Goal: Task Accomplishment & Management: Use online tool/utility

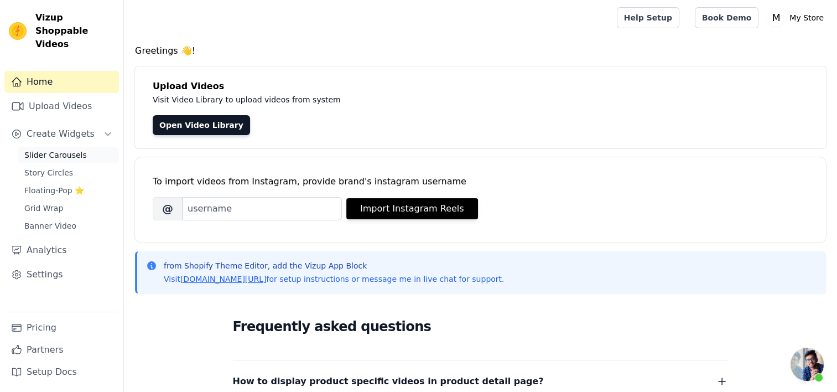
click at [81, 147] on link "Slider Carousels" at bounding box center [68, 154] width 101 height 15
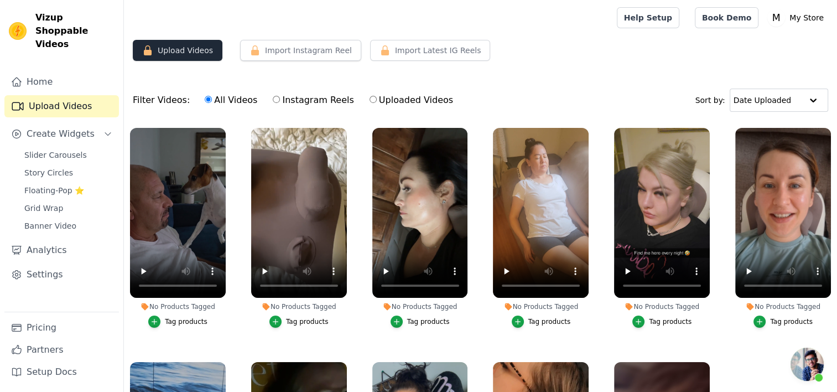
click at [193, 51] on button "Upload Videos" at bounding box center [178, 50] width 90 height 21
click at [194, 51] on button "Upload Videos" at bounding box center [178, 50] width 90 height 21
click at [179, 56] on button "Upload Videos" at bounding box center [178, 50] width 90 height 21
click at [67, 149] on span "Slider Carousels" at bounding box center [55, 154] width 63 height 11
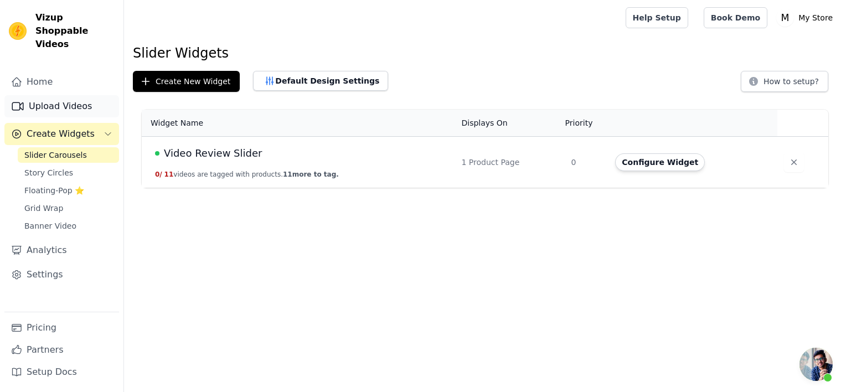
click at [96, 95] on link "Upload Videos" at bounding box center [61, 106] width 115 height 22
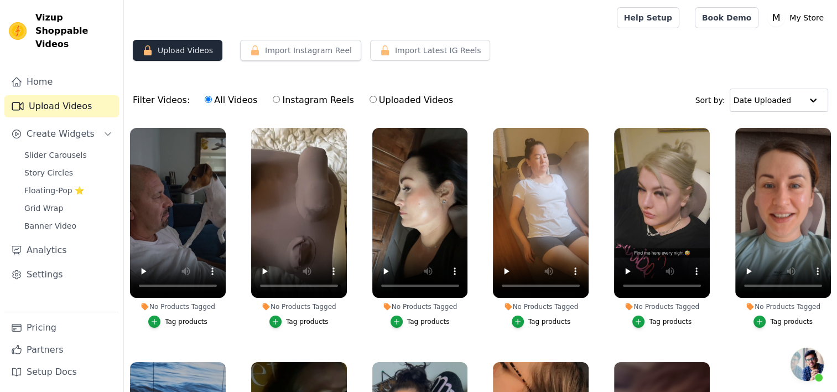
click at [195, 50] on button "Upload Videos" at bounding box center [178, 50] width 90 height 21
drag, startPoint x: 195, startPoint y: 50, endPoint x: 203, endPoint y: 90, distance: 40.6
click at [195, 52] on button "Upload Videos" at bounding box center [178, 50] width 90 height 21
click at [276, 101] on label "Instagram Reels" at bounding box center [313, 100] width 82 height 14
click at [273, 101] on input "Instagram Reels" at bounding box center [276, 99] width 7 height 7
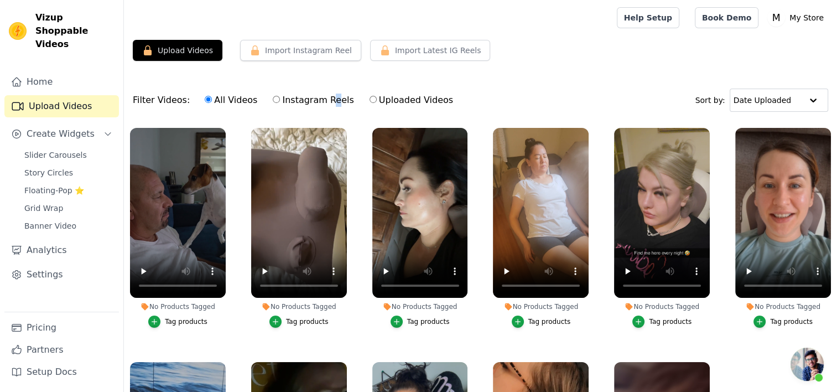
radio input "true"
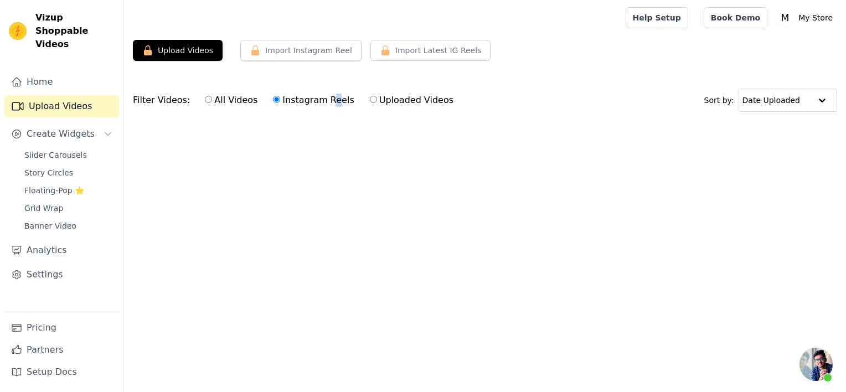
click at [370, 98] on input "Uploaded Videos" at bounding box center [373, 99] width 7 height 7
radio input "true"
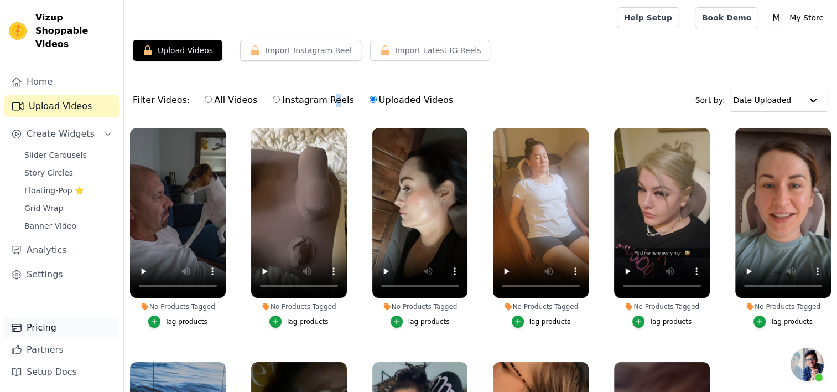
click at [50, 330] on link "Pricing" at bounding box center [61, 328] width 115 height 22
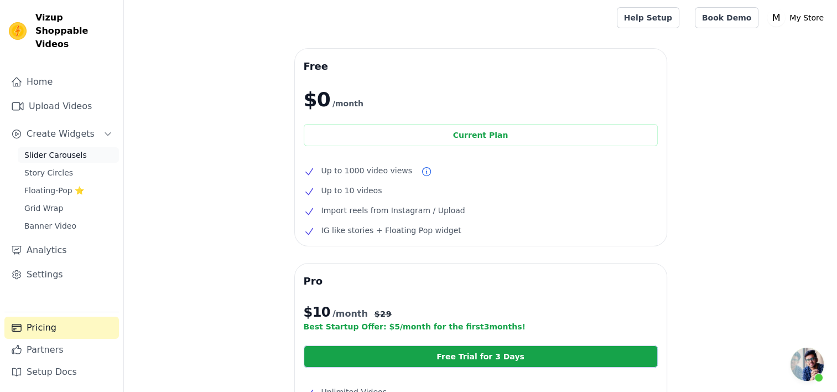
click at [68, 149] on span "Slider Carousels" at bounding box center [55, 154] width 63 height 11
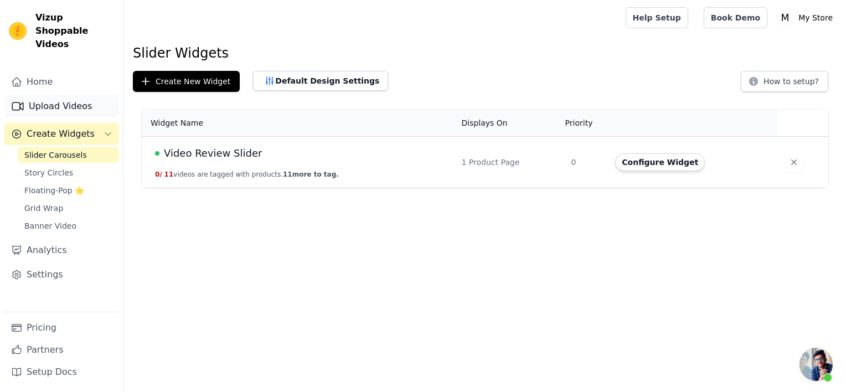
click at [58, 100] on link "Upload Videos" at bounding box center [61, 106] width 115 height 22
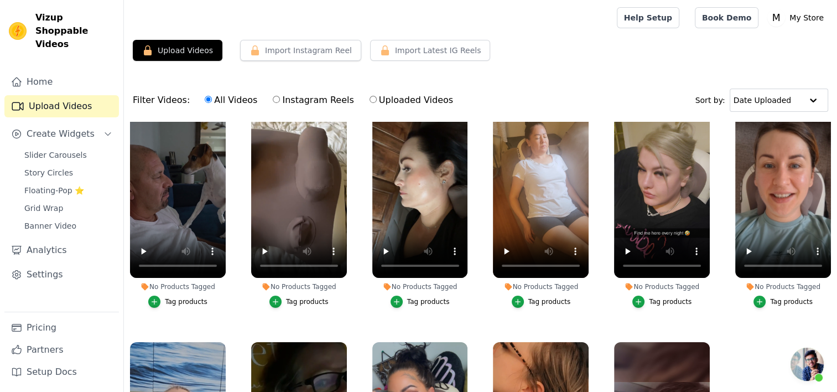
scroll to position [22, 0]
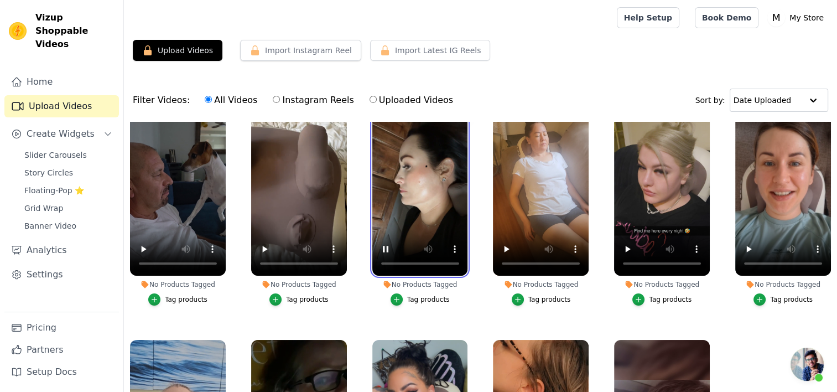
click at [427, 266] on video at bounding box center [420, 191] width 96 height 170
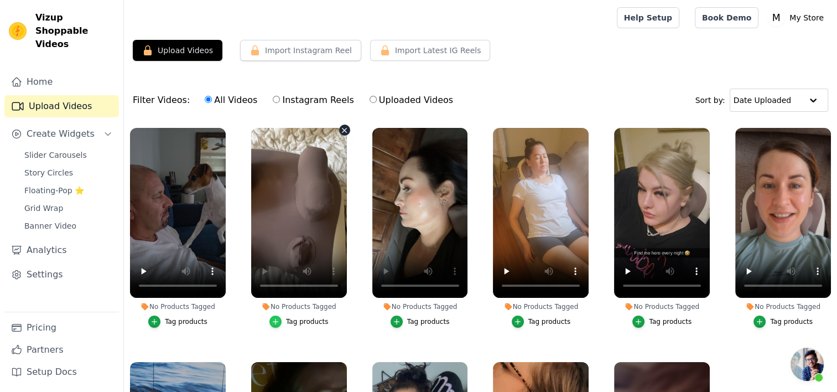
scroll to position [112, 0]
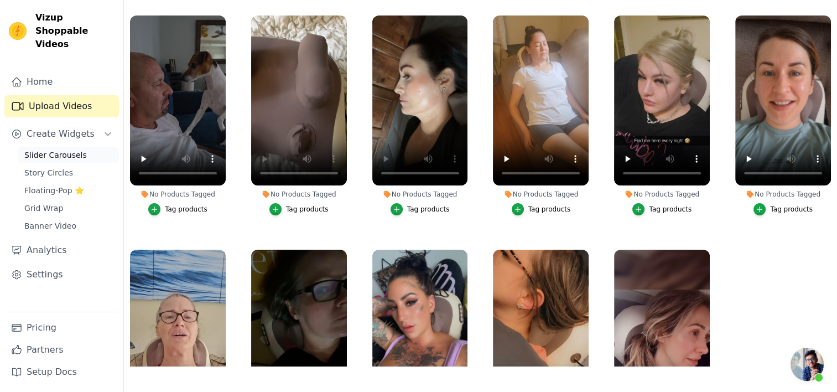
click at [57, 149] on span "Slider Carousels" at bounding box center [55, 154] width 63 height 11
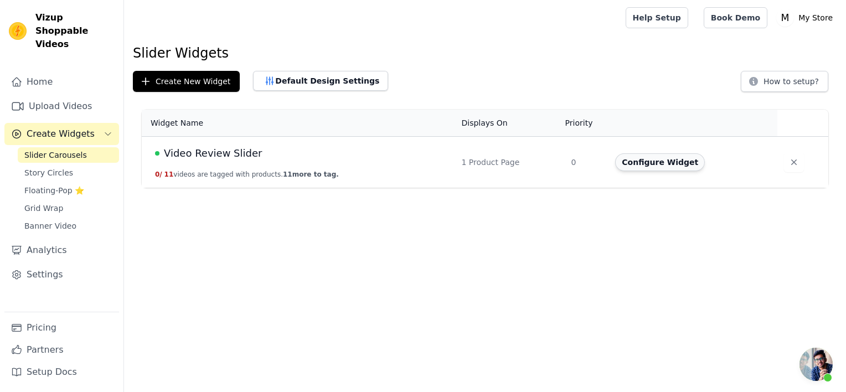
click at [631, 159] on button "Configure Widget" at bounding box center [660, 162] width 90 height 18
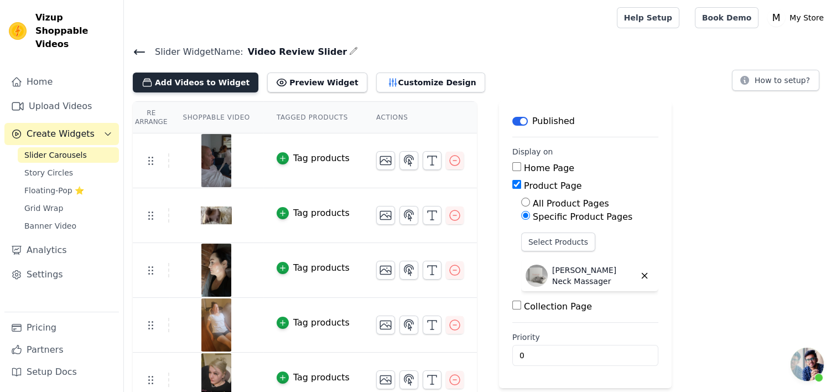
click at [174, 80] on button "Add Videos to Widget" at bounding box center [196, 82] width 126 height 20
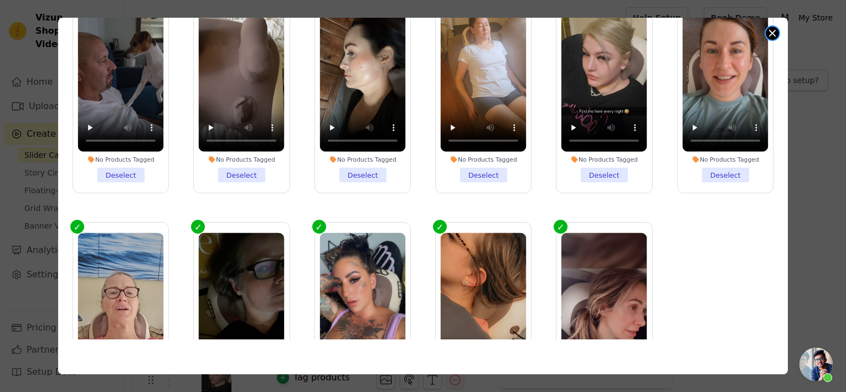
click at [775, 36] on button "Close modal" at bounding box center [771, 33] width 13 height 13
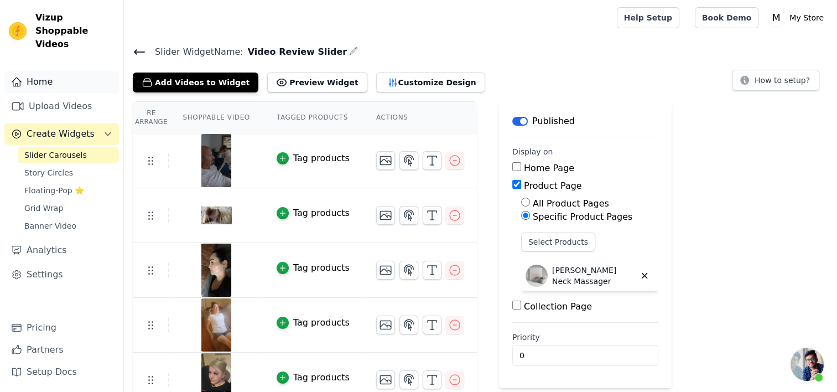
click at [66, 73] on link "Home" at bounding box center [61, 82] width 115 height 22
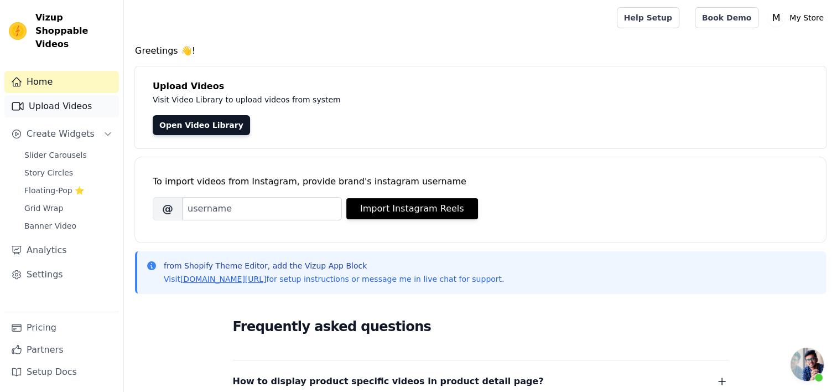
click at [69, 98] on link "Upload Videos" at bounding box center [61, 106] width 115 height 22
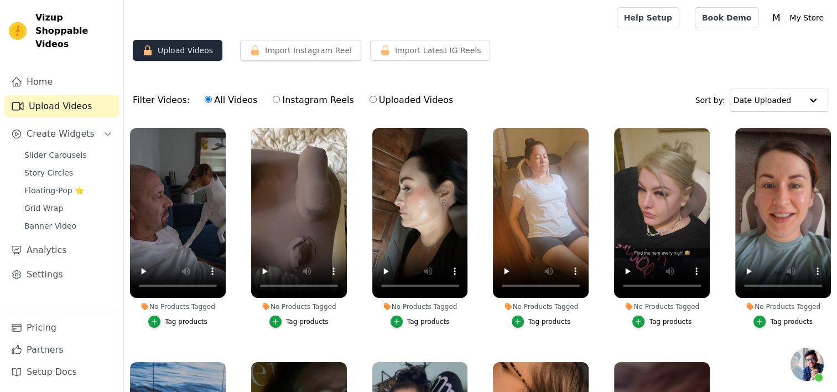
click at [176, 53] on button "Upload Videos" at bounding box center [178, 50] width 90 height 21
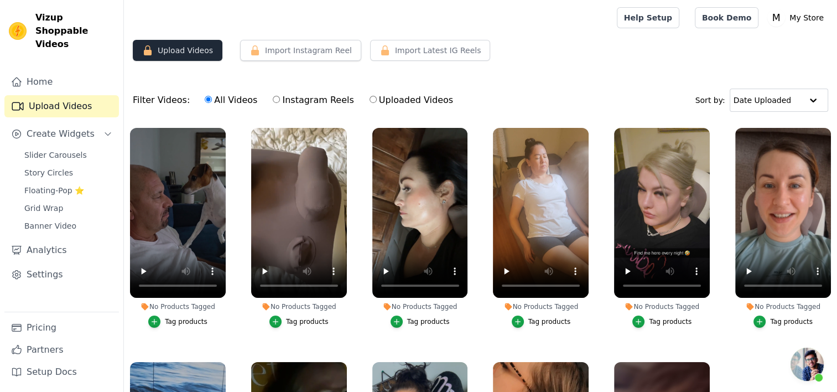
click at [176, 53] on button "Upload Videos" at bounding box center [178, 50] width 90 height 21
click at [177, 53] on button "Upload Videos" at bounding box center [178, 50] width 90 height 21
click at [176, 53] on button "Upload Videos" at bounding box center [178, 50] width 90 height 21
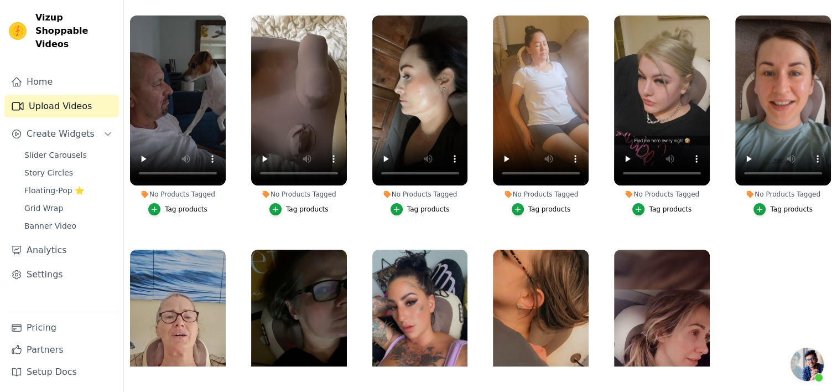
click at [487, 255] on div "No Products Tagged Tag products" at bounding box center [541, 352] width 108 height 216
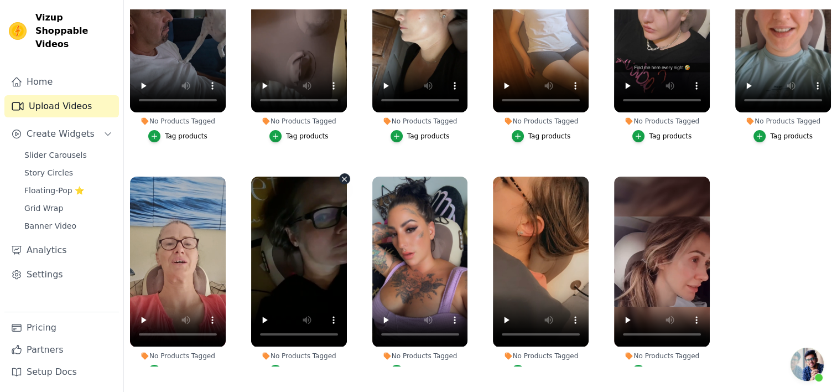
scroll to position [61, 0]
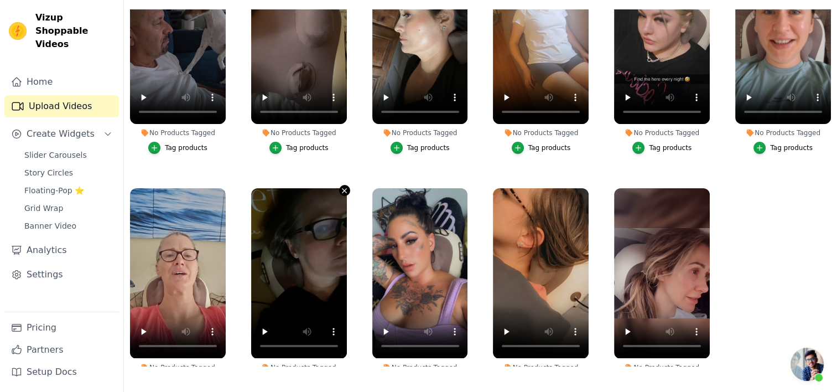
click at [343, 189] on icon "button" at bounding box center [345, 191] width 4 height 4
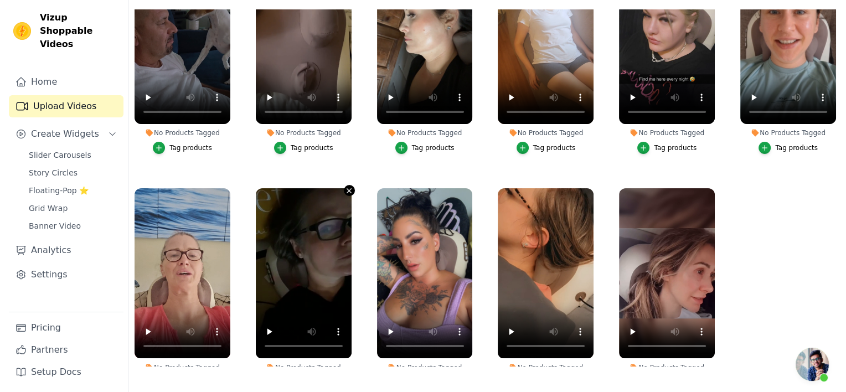
scroll to position [0, 0]
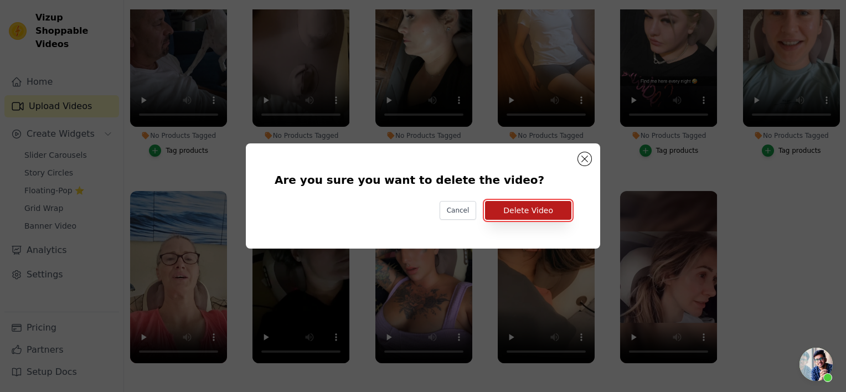
click at [516, 210] on button "Delete Video" at bounding box center [528, 210] width 86 height 19
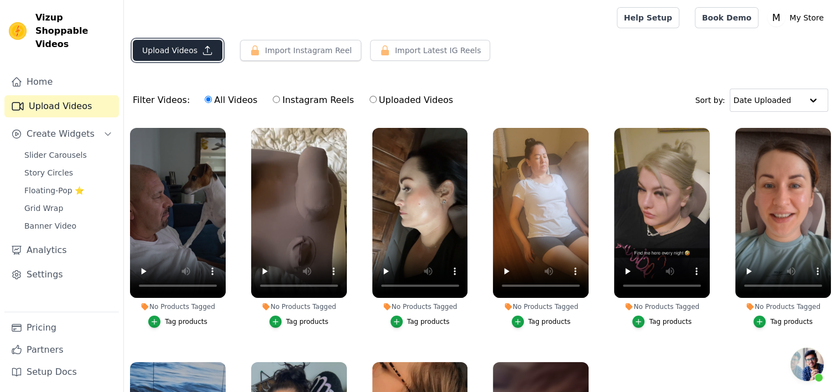
click at [193, 46] on button "Upload Videos" at bounding box center [178, 50] width 90 height 21
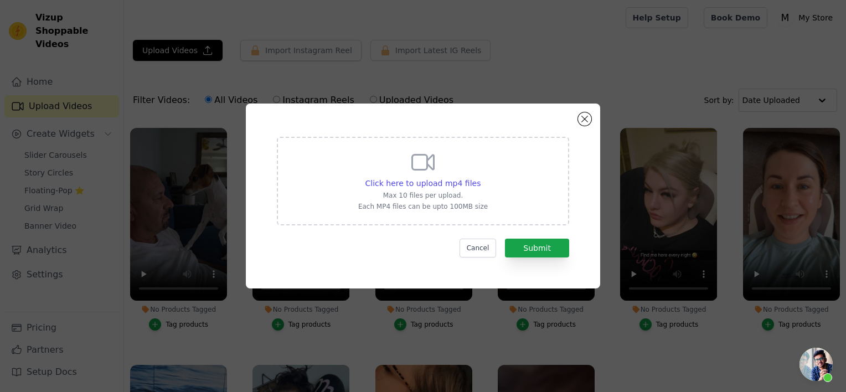
click at [428, 195] on p "Max 10 files per upload." at bounding box center [422, 195] width 129 height 9
click at [480, 178] on input "Click here to upload mp4 files Max 10 files per upload. Each MP4 files can be u…" at bounding box center [480, 177] width 1 height 1
type input "C:\fakepath\HiZoo - Pillow Neck Shoulder Massager (9).mp4"
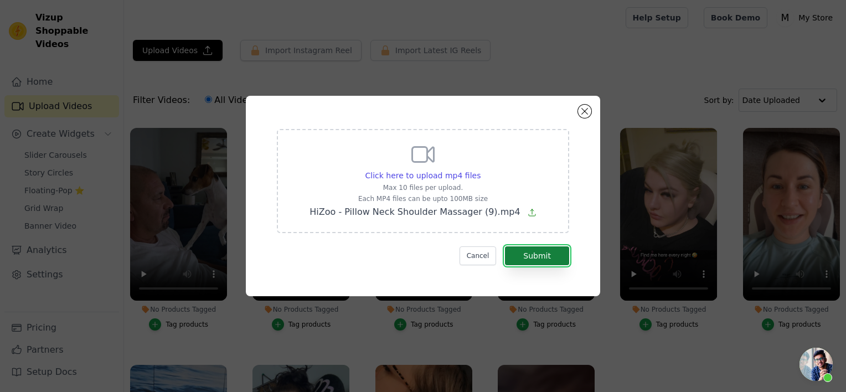
click at [553, 256] on button "Submit" at bounding box center [537, 255] width 64 height 19
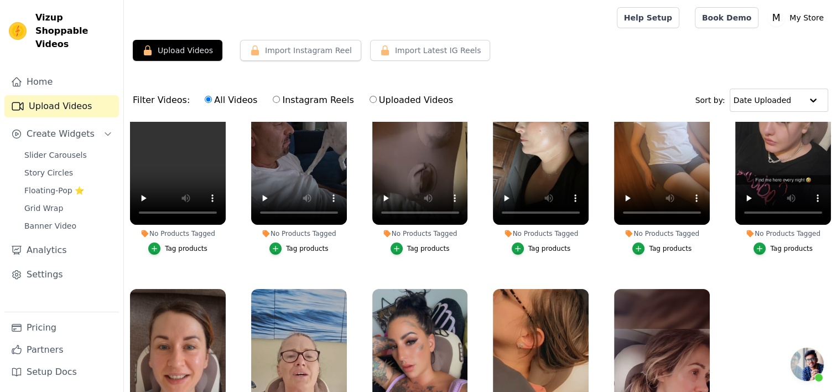
scroll to position [115, 0]
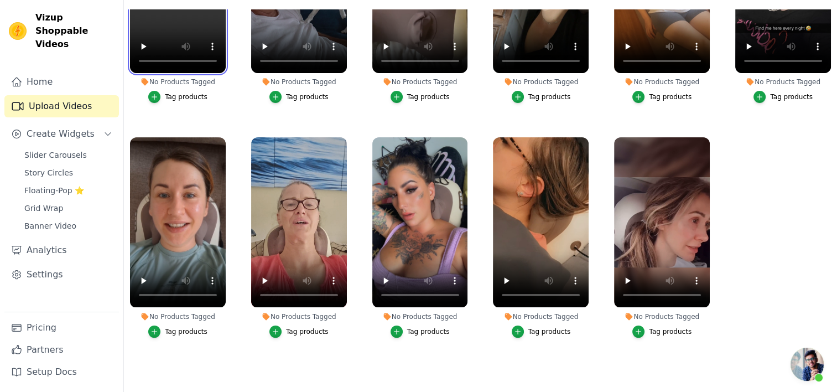
scroll to position [115, 0]
click at [480, 195] on ul "No Products Tagged Tag products No Products Tagged Tag products No Products Tag…" at bounding box center [480, 187] width 713 height 356
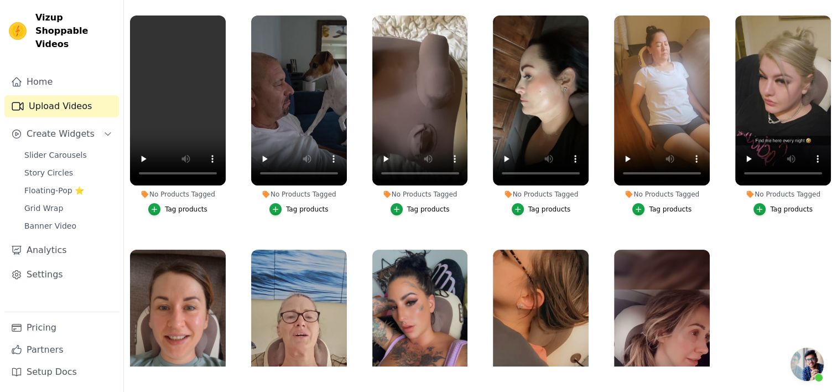
drag, startPoint x: 480, startPoint y: 195, endPoint x: 374, endPoint y: 116, distance: 132.6
click at [368, 129] on div "No Products Tagged Tag products" at bounding box center [420, 117] width 108 height 216
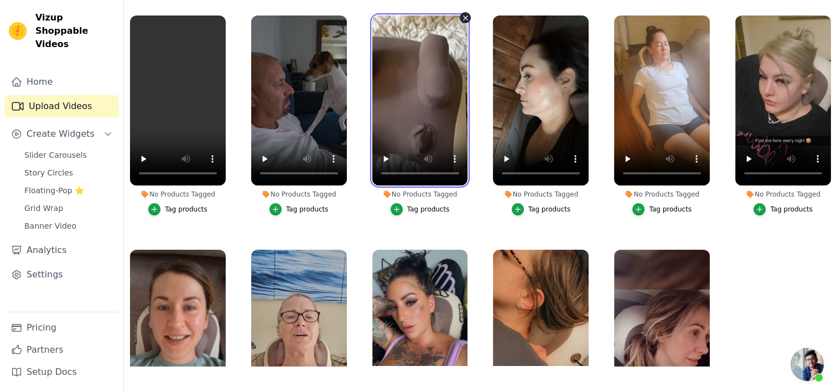
click at [385, 86] on video at bounding box center [420, 100] width 96 height 170
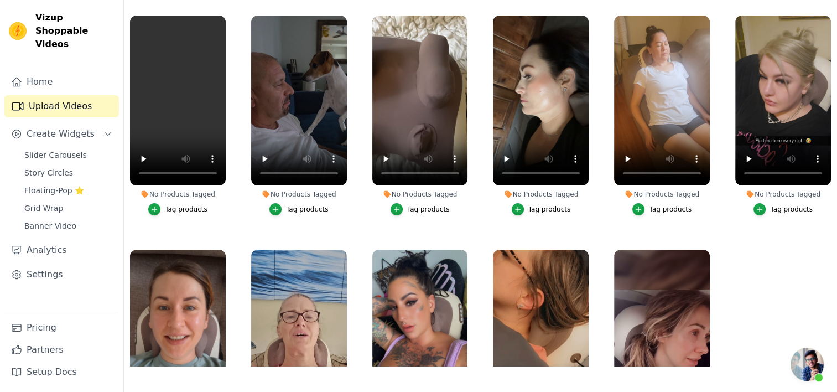
click at [443, 12] on div "No Products Tagged Tag products" at bounding box center [420, 117] width 108 height 216
click at [71, 149] on span "Slider Carousels" at bounding box center [55, 154] width 63 height 11
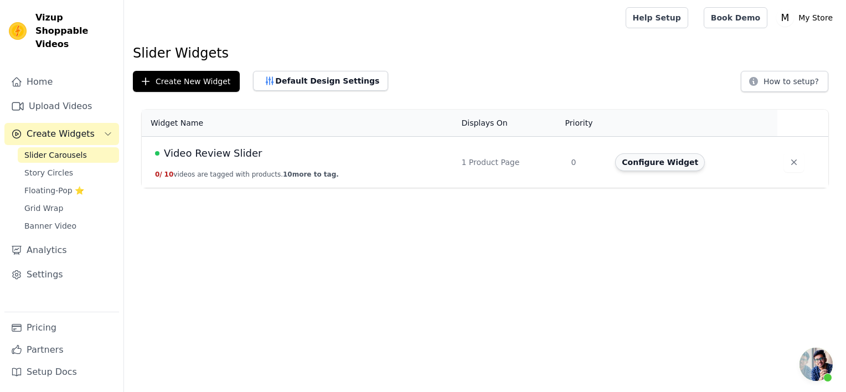
click at [621, 163] on button "Configure Widget" at bounding box center [660, 162] width 90 height 18
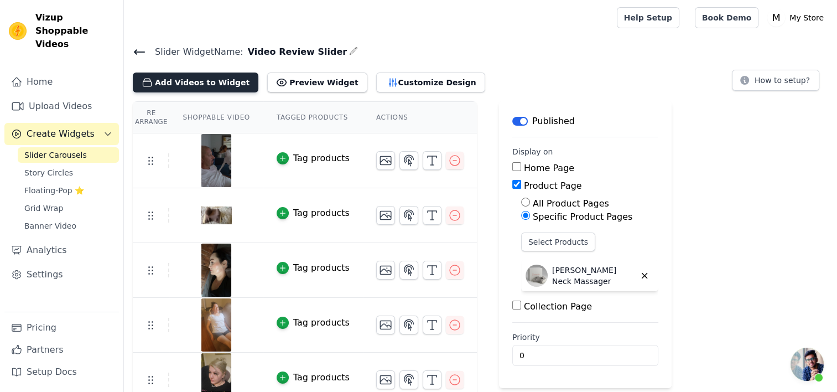
click at [200, 80] on button "Add Videos to Widget" at bounding box center [196, 82] width 126 height 20
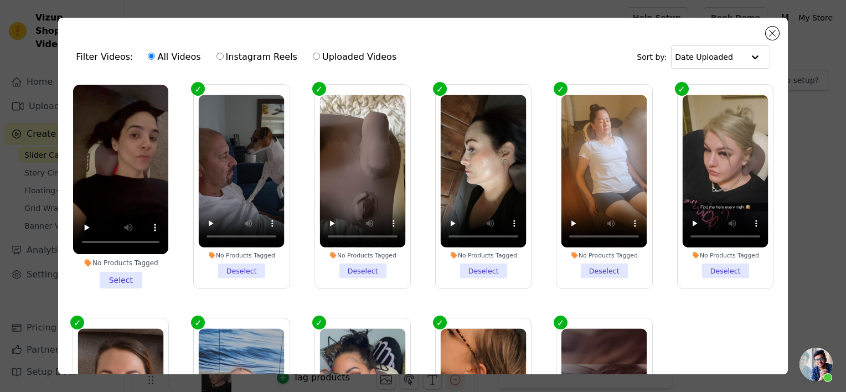
click at [125, 273] on li "No Products Tagged Select" at bounding box center [120, 187] width 95 height 204
click at [0, 0] on input "No Products Tagged Select" at bounding box center [0, 0] width 0 height 0
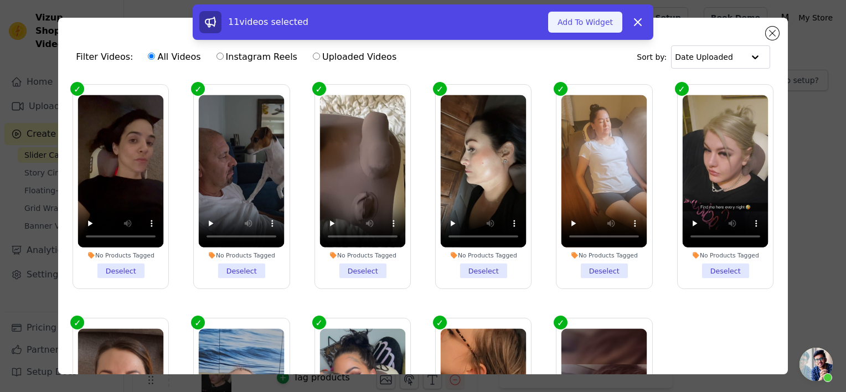
click at [591, 22] on button "Add To Widget" at bounding box center [585, 22] width 74 height 21
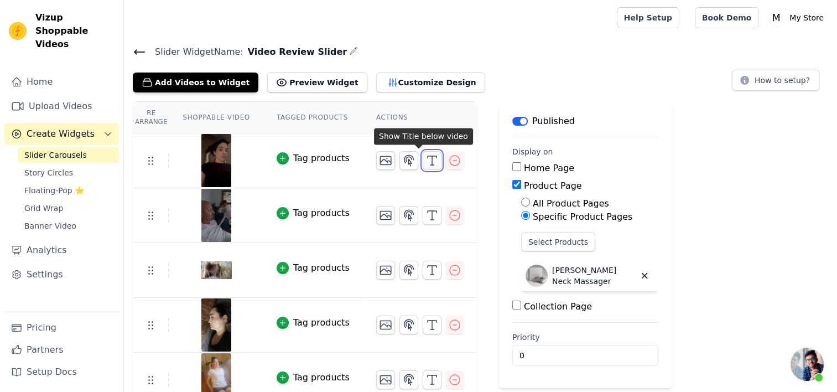
click at [428, 156] on polyline "button" at bounding box center [432, 157] width 9 height 2
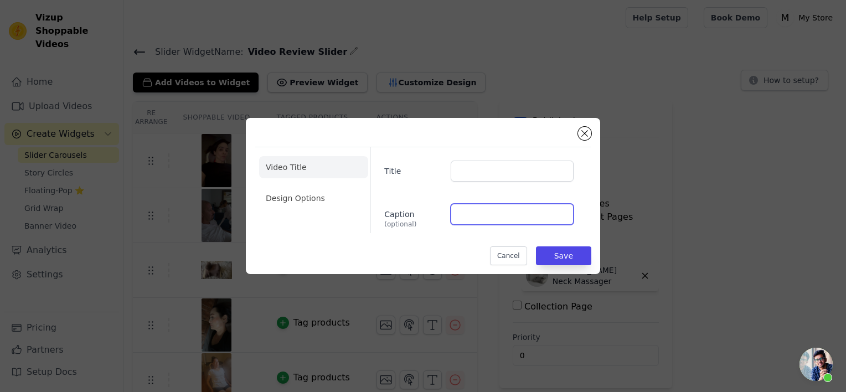
click at [475, 221] on input "Caption (optional)" at bounding box center [511, 214] width 123 height 21
click at [460, 214] on input "Caption (optional)" at bounding box center [511, 214] width 123 height 21
paste input "I love it so much. I’m a hairstylist and my upper body is always sore and this …"
type input "I love it so much. I’m a hairstylist and my upper body is always sore and this …"
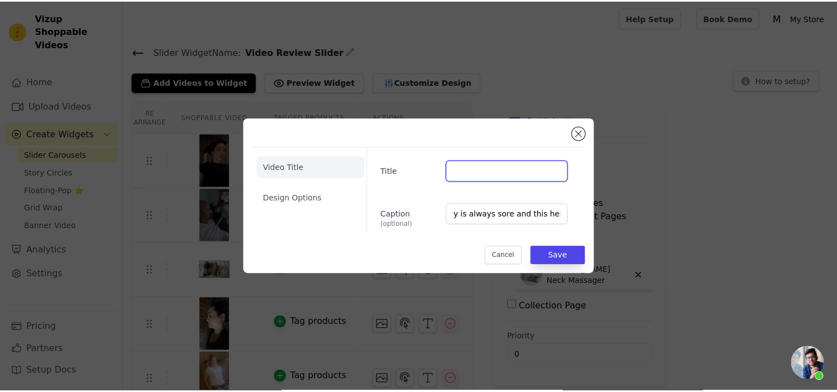
scroll to position [0, 0]
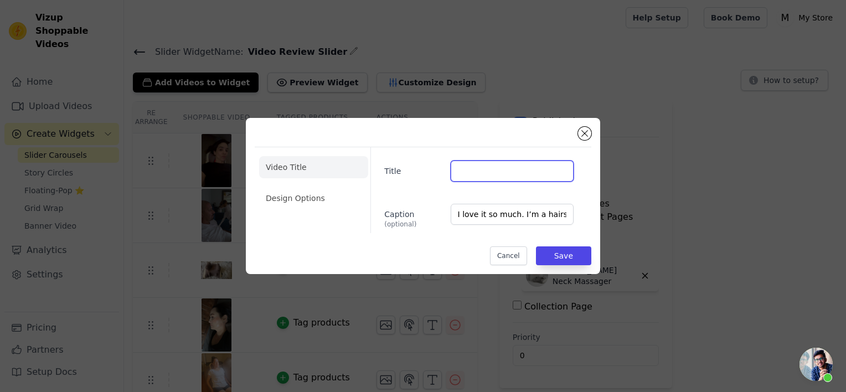
click at [481, 177] on input "Title" at bounding box center [511, 170] width 123 height 21
click at [462, 168] on input "Jenna P." at bounding box center [511, 170] width 123 height 21
type input "Jeanna P."
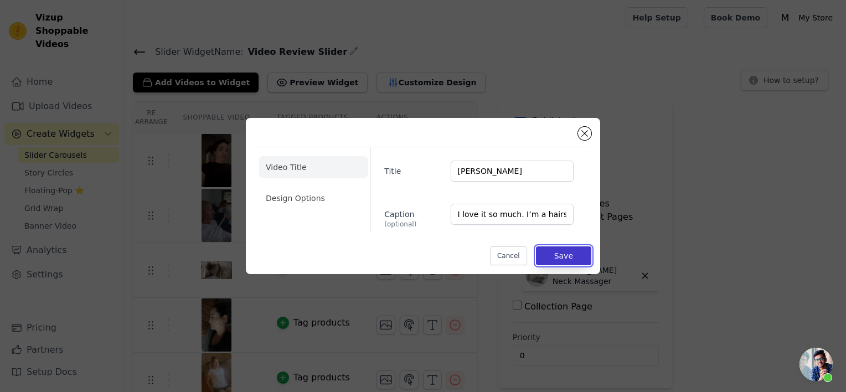
click at [577, 255] on button "Save" at bounding box center [563, 255] width 55 height 19
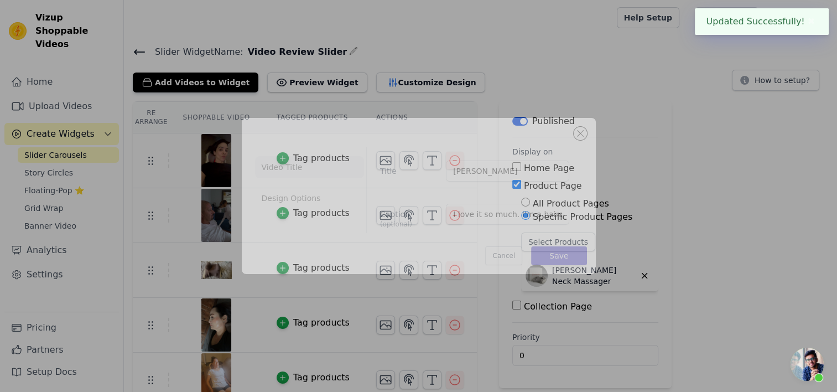
click at [576, 252] on div "Select Products Noémia Neck Massager" at bounding box center [589, 263] width 137 height 63
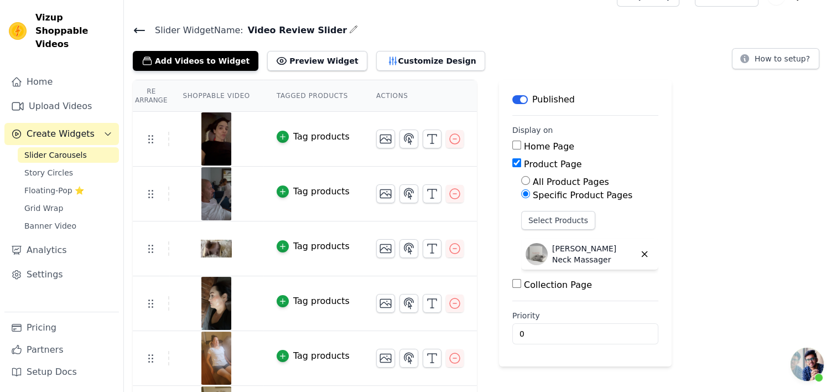
scroll to position [21, 0]
click at [89, 95] on link "Upload Videos" at bounding box center [61, 106] width 115 height 22
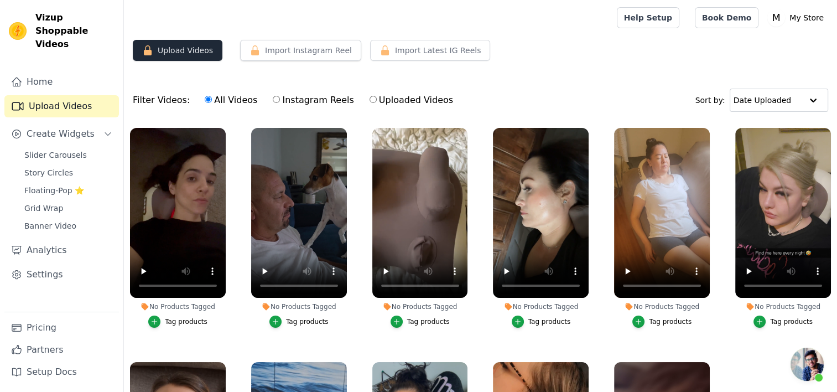
click at [195, 54] on button "Upload Videos" at bounding box center [178, 50] width 90 height 21
click at [175, 53] on button "Upload Videos" at bounding box center [178, 50] width 90 height 21
click at [176, 51] on button "Upload Videos" at bounding box center [178, 50] width 90 height 21
click at [62, 321] on link "Pricing" at bounding box center [61, 328] width 115 height 22
